Goal: Transaction & Acquisition: Book appointment/travel/reservation

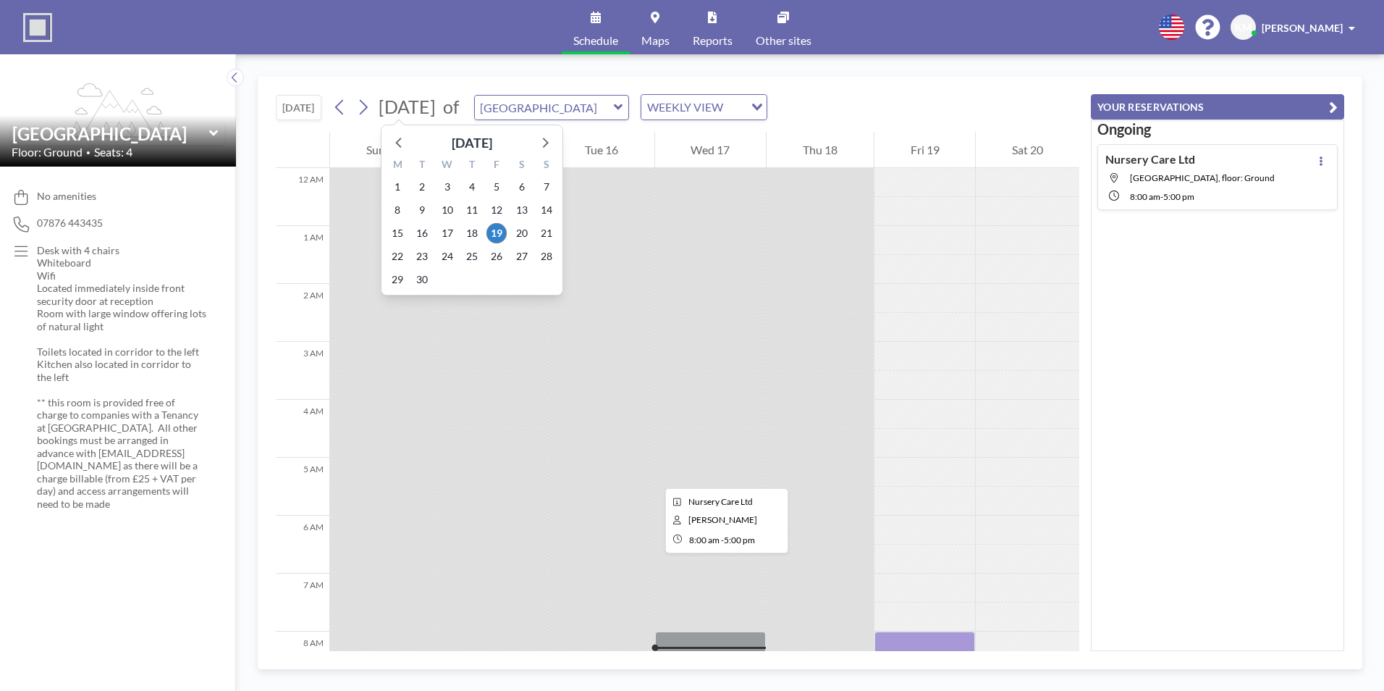
scroll to position [579, 0]
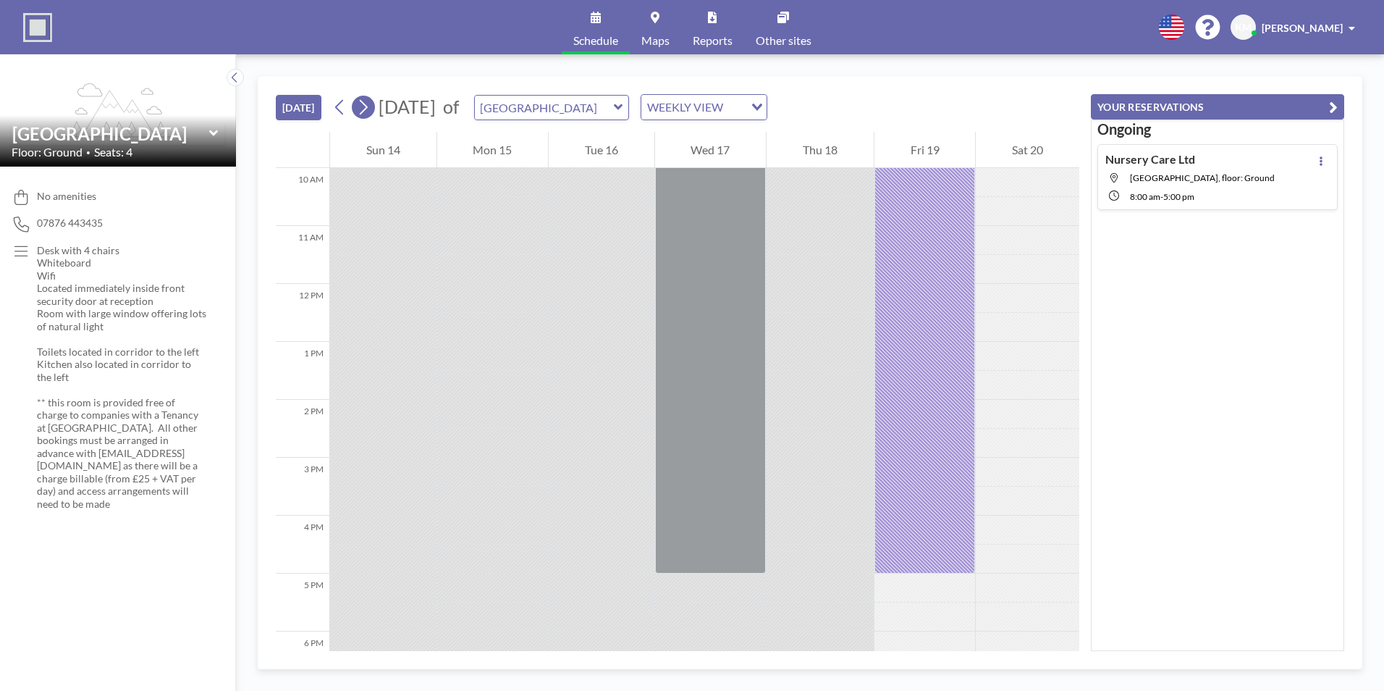
click at [367, 108] on icon at bounding box center [363, 107] width 14 height 22
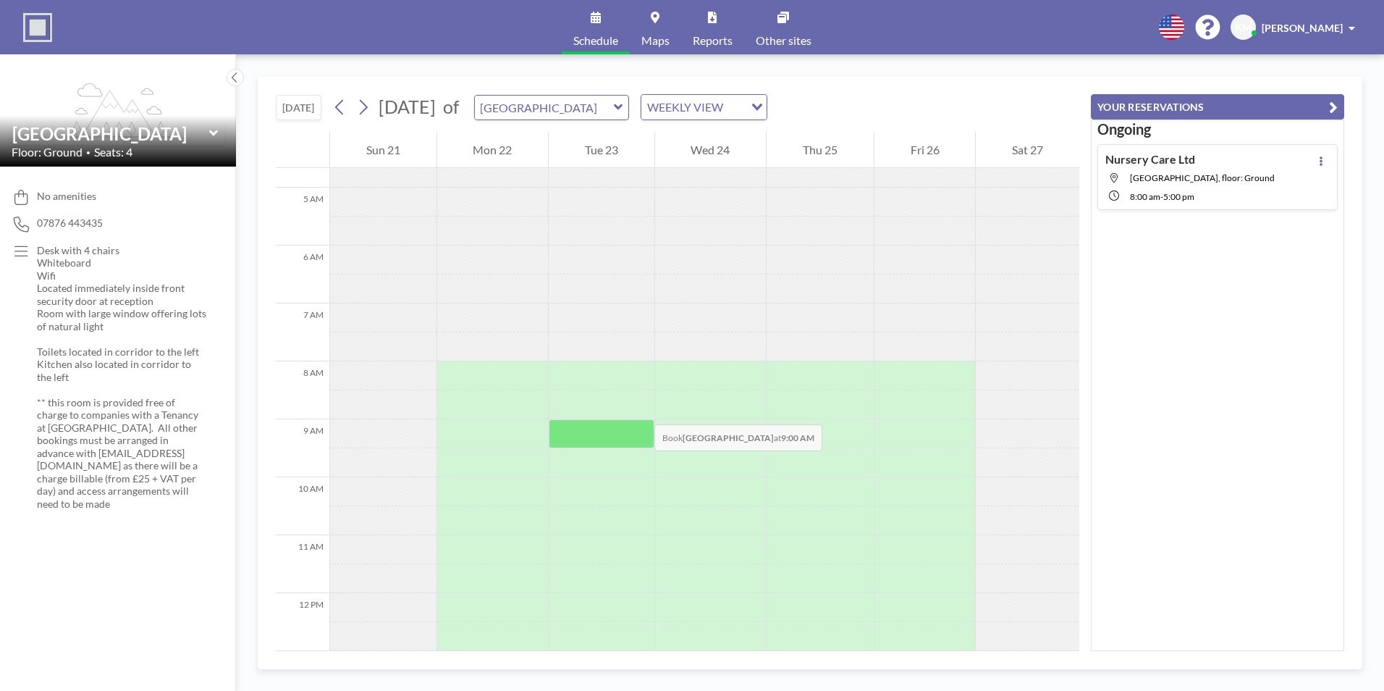
scroll to position [434, 0]
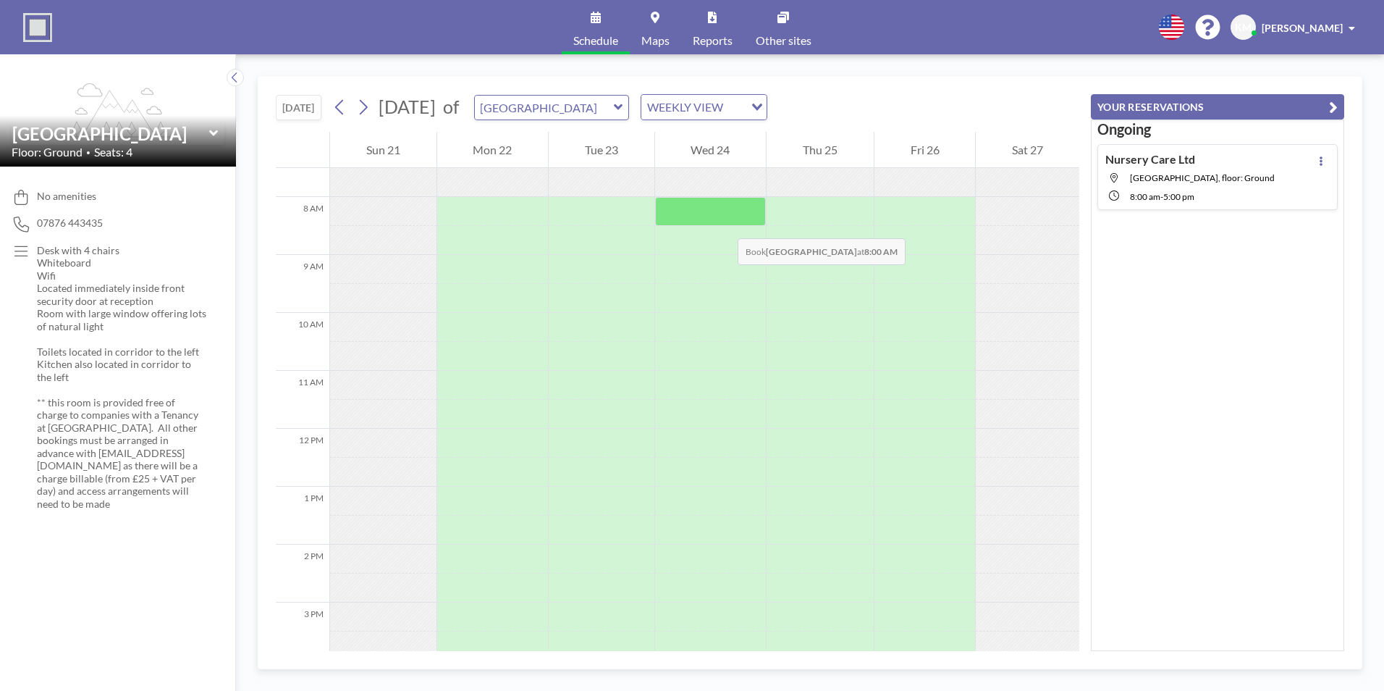
click at [723, 224] on div at bounding box center [710, 211] width 111 height 29
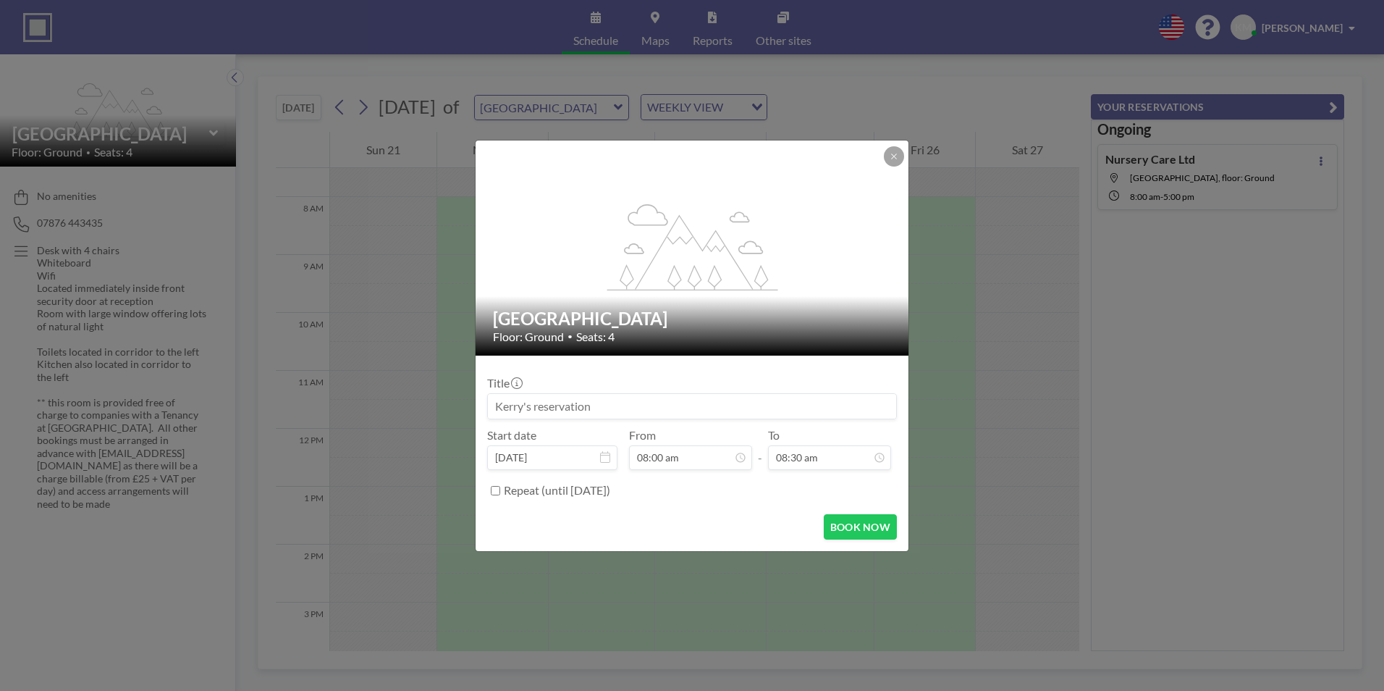
drag, startPoint x: 601, startPoint y: 405, endPoint x: 575, endPoint y: 405, distance: 25.3
click at [575, 405] on input at bounding box center [692, 406] width 408 height 25
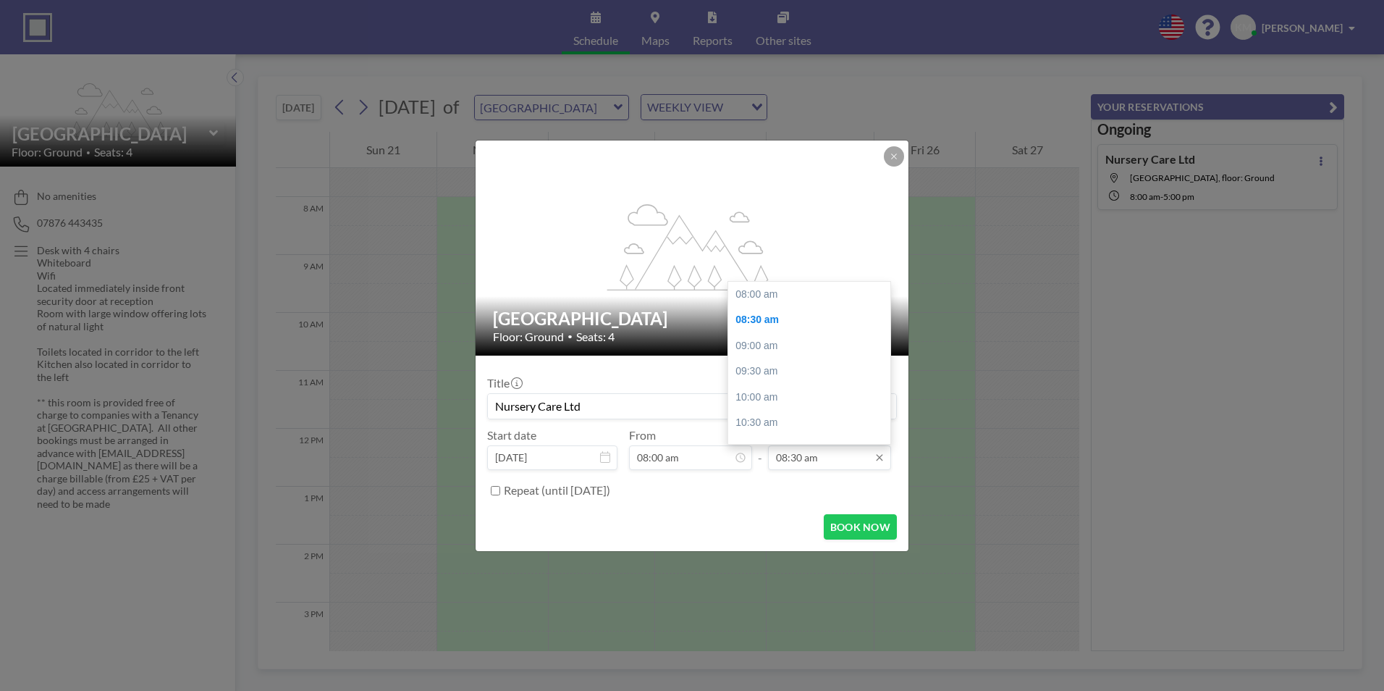
click at [816, 447] on input "08:30 am" at bounding box center [829, 457] width 123 height 25
drag, startPoint x: 884, startPoint y: 330, endPoint x: 882, endPoint y: 446, distance: 115.8
click at [882, 446] on div "08:30 am 08:00 am 08:30 am 09:00 am 09:30 am 10:00 am 10:30 am 11:00 am 11:30 a…" at bounding box center [829, 457] width 123 height 25
click at [855, 439] on div "05:00 pm" at bounding box center [812, 431] width 169 height 26
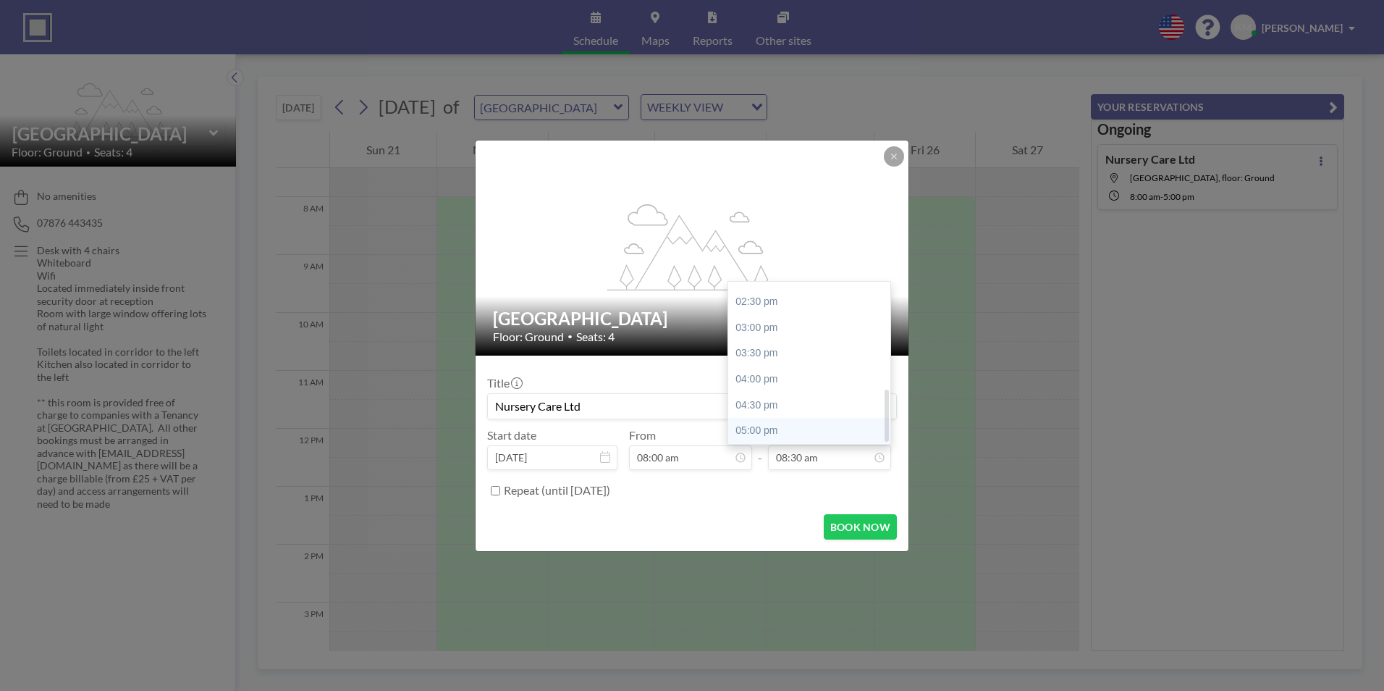
type input "Nursery Care Ltd"
type input "05:00 pm"
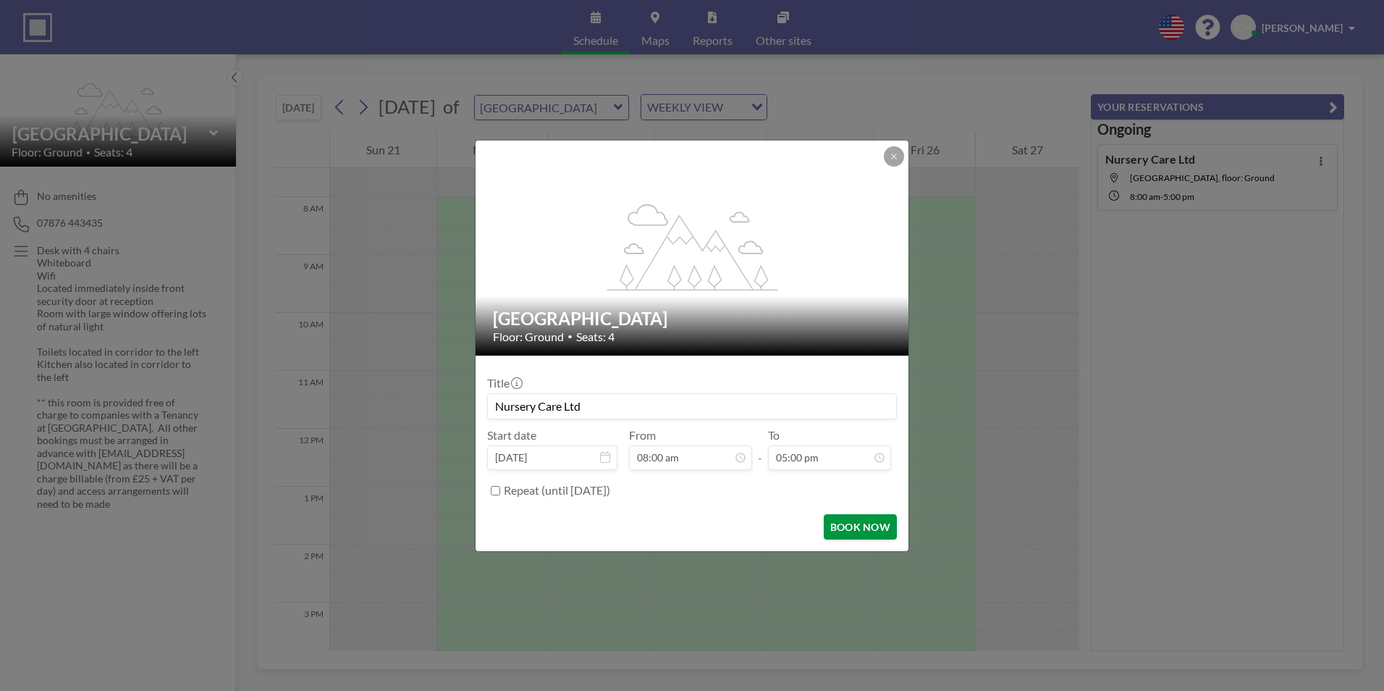
click at [876, 523] on button "BOOK NOW" at bounding box center [860, 526] width 73 height 25
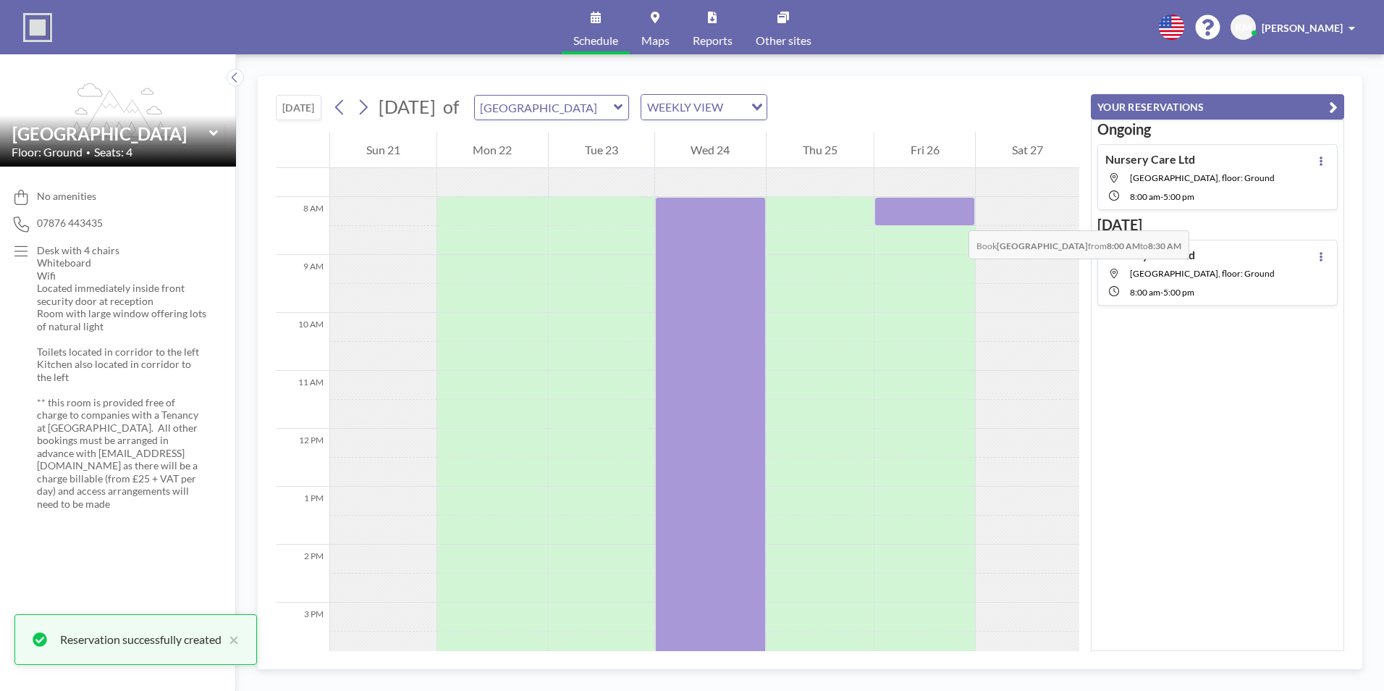
click at [954, 216] on div at bounding box center [924, 211] width 101 height 29
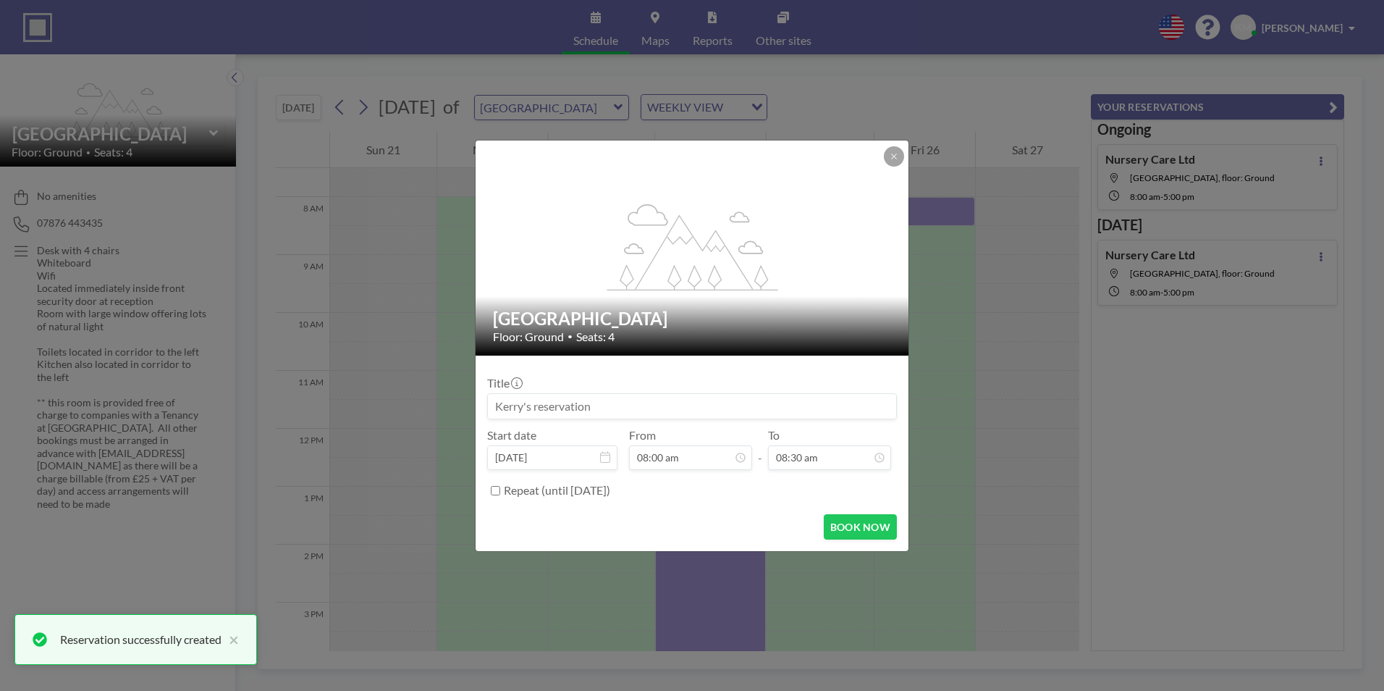
click at [574, 405] on input at bounding box center [692, 406] width 408 height 25
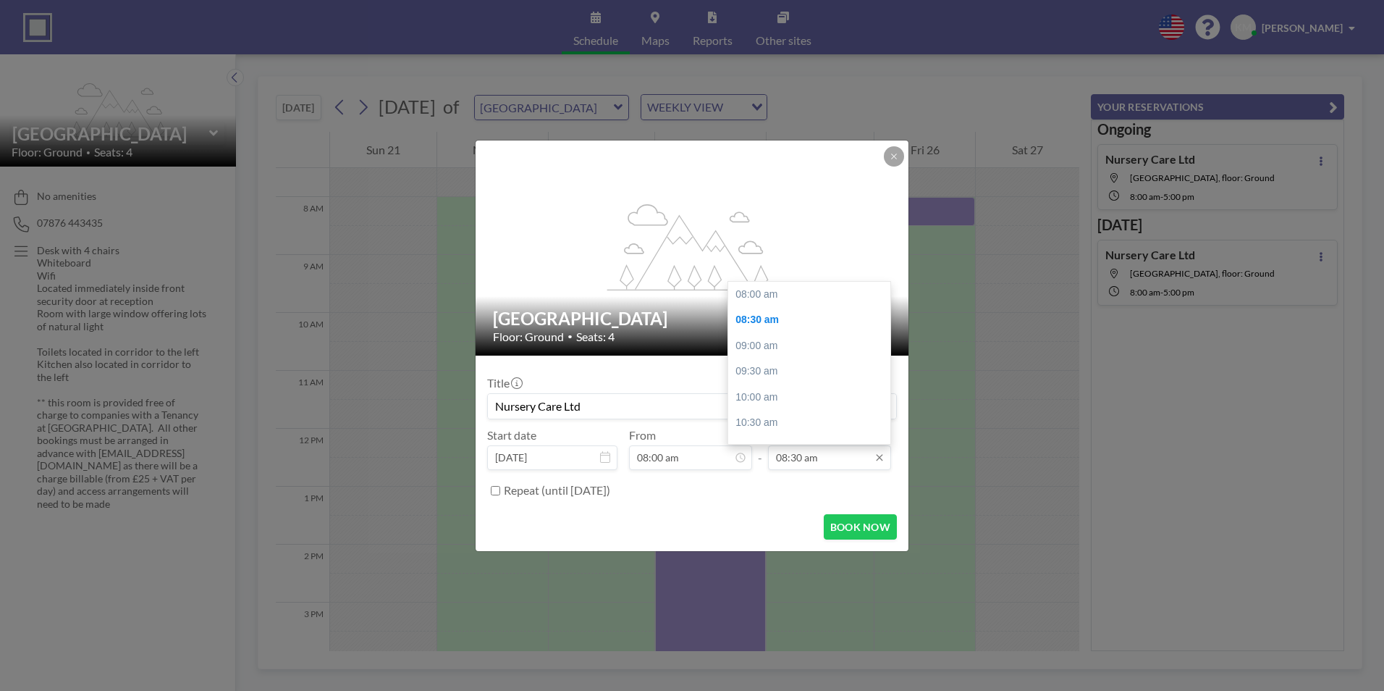
type input "Nursery Care Ltd"
click at [886, 468] on input "08:30 am" at bounding box center [829, 457] width 123 height 25
click at [880, 460] on icon at bounding box center [880, 458] width 12 height 12
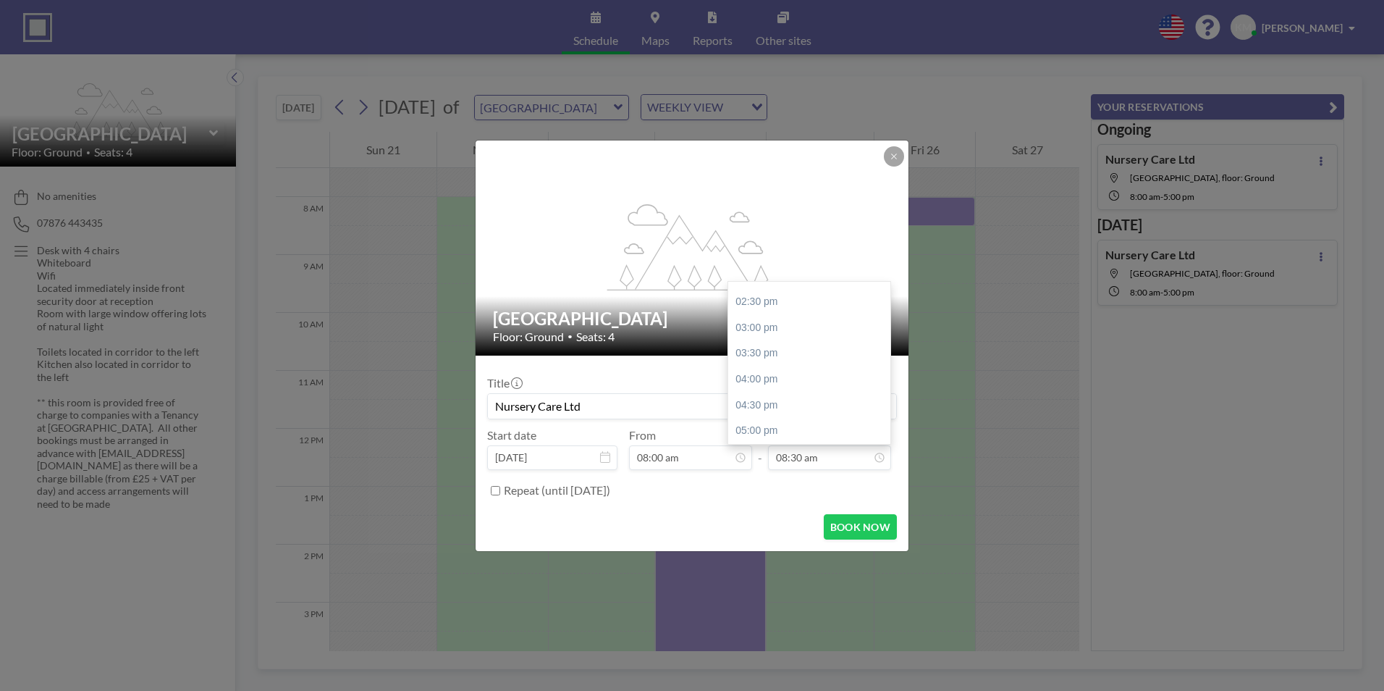
drag, startPoint x: 888, startPoint y: 338, endPoint x: 877, endPoint y: 475, distance: 137.2
click at [877, 475] on div "Title Nursery Care Ltd Start date [DATE] From 08:00 am - To 08:30 am 08:00 am 0…" at bounding box center [692, 434] width 410 height 135
click at [860, 466] on input "08:30 am" at bounding box center [829, 457] width 123 height 25
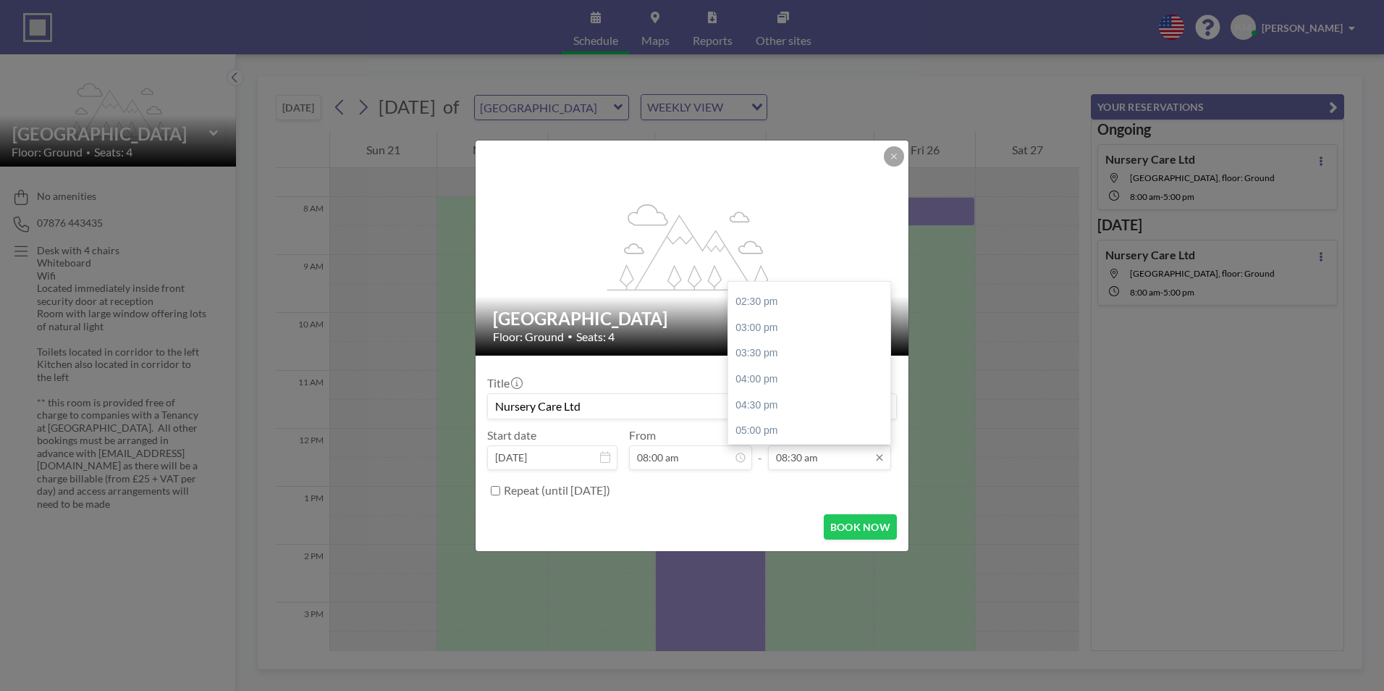
drag, startPoint x: 885, startPoint y: 329, endPoint x: 884, endPoint y: 445, distance: 115.8
click at [884, 445] on div "08:30 am 08:00 am 08:30 am 09:00 am 09:30 am 10:00 am 10:30 am 11:00 am 11:30 a…" at bounding box center [829, 457] width 123 height 25
click at [823, 433] on div "05:00 pm" at bounding box center [812, 431] width 169 height 26
type input "05:00 pm"
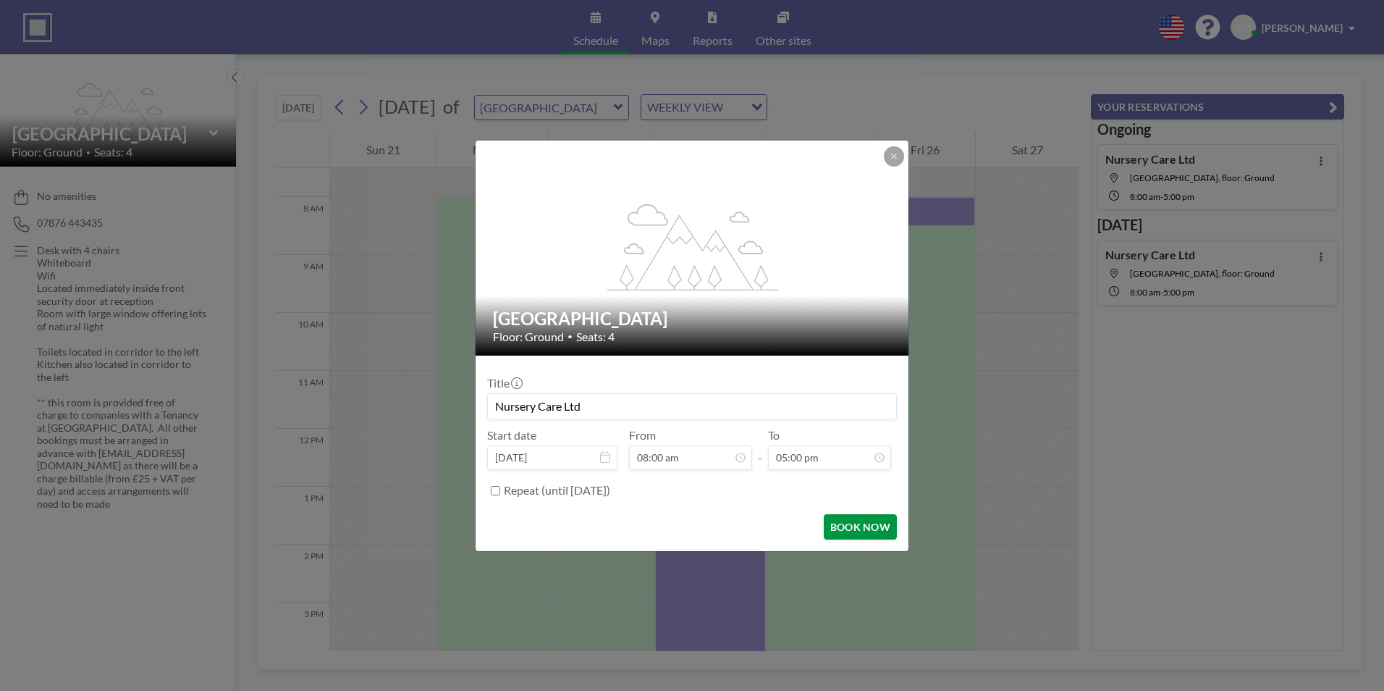
click at [855, 526] on button "BOOK NOW" at bounding box center [860, 526] width 73 height 25
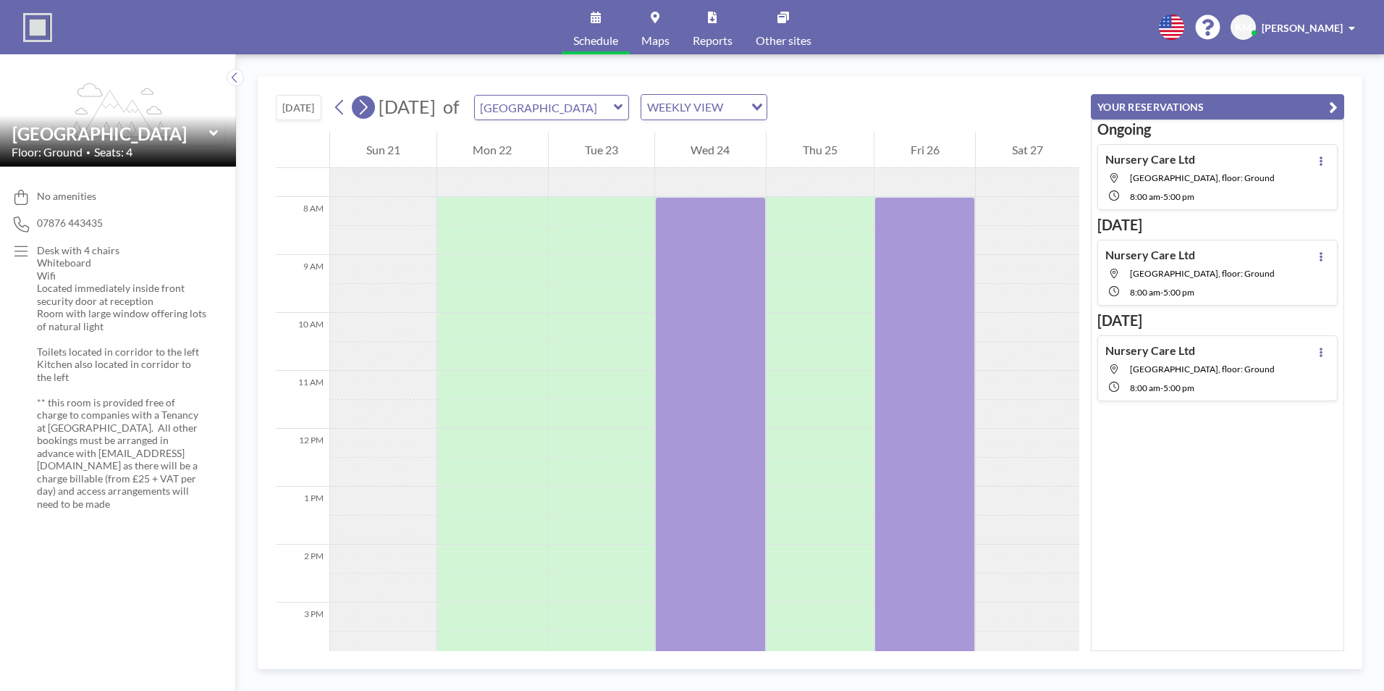
click at [360, 100] on icon at bounding box center [363, 107] width 14 height 22
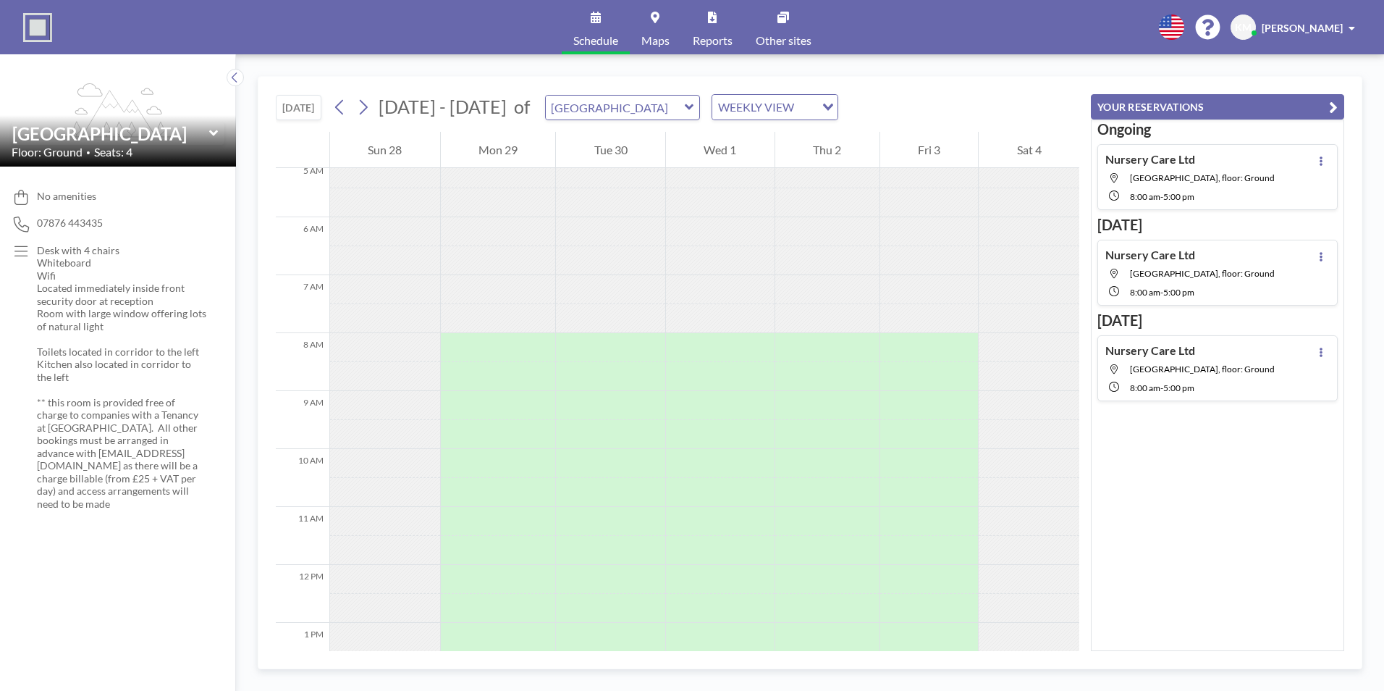
scroll to position [434, 0]
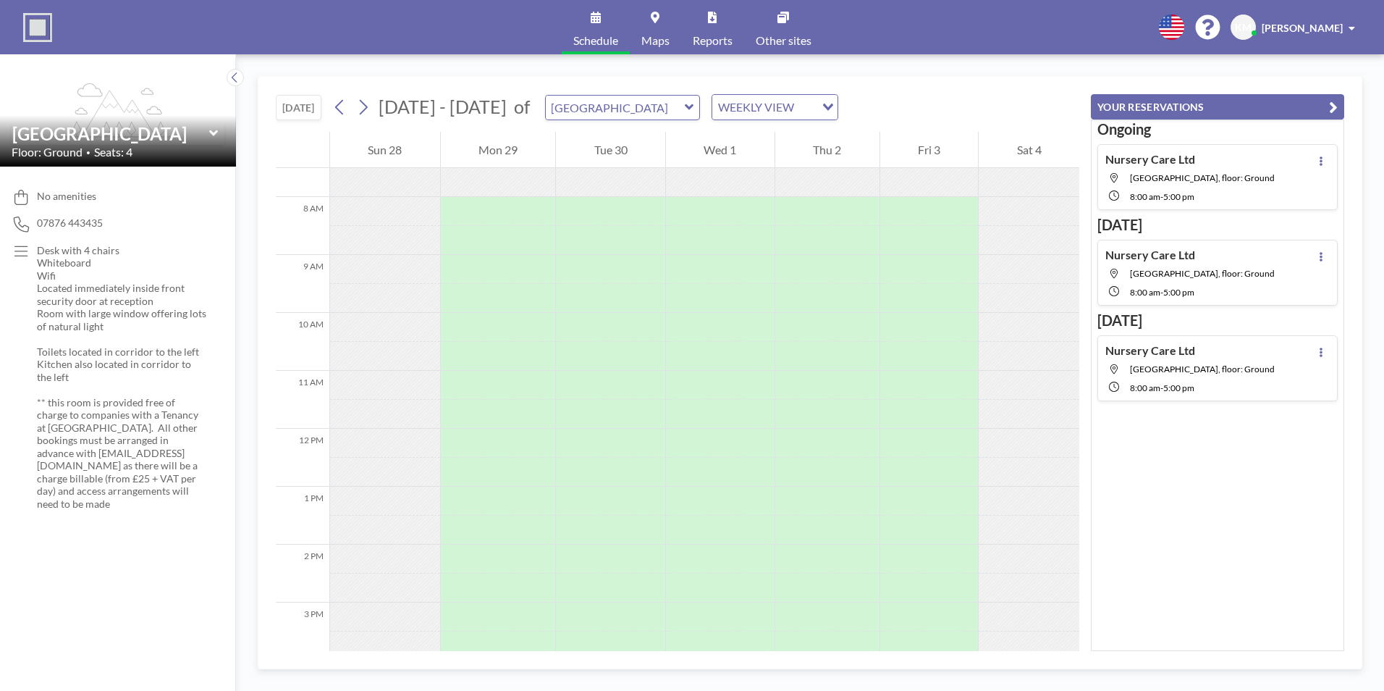
click at [377, 105] on span "[DATE] - [DATE]" at bounding box center [442, 107] width 135 height 22
click at [370, 105] on icon at bounding box center [363, 107] width 14 height 22
